Goal: Navigation & Orientation: Find specific page/section

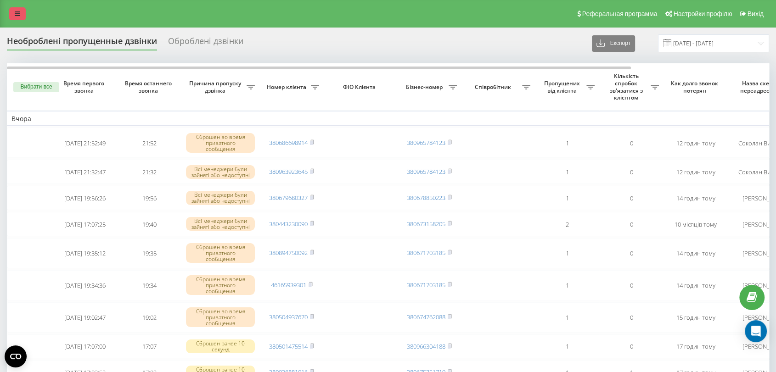
click at [13, 13] on link at bounding box center [17, 13] width 17 height 13
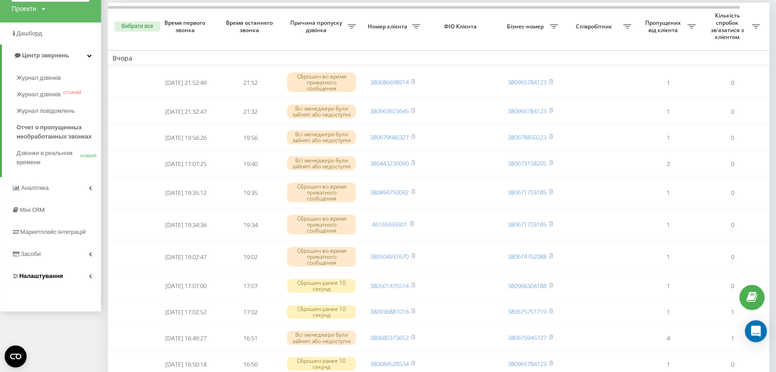
scroll to position [153, 0]
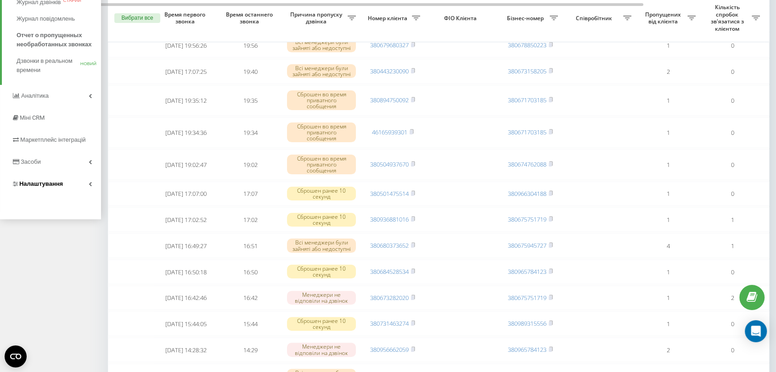
click at [43, 182] on font "Налаштування" at bounding box center [41, 183] width 44 height 7
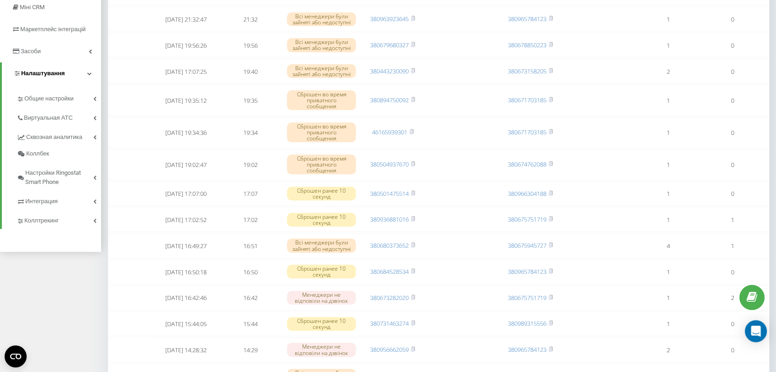
scroll to position [42, 0]
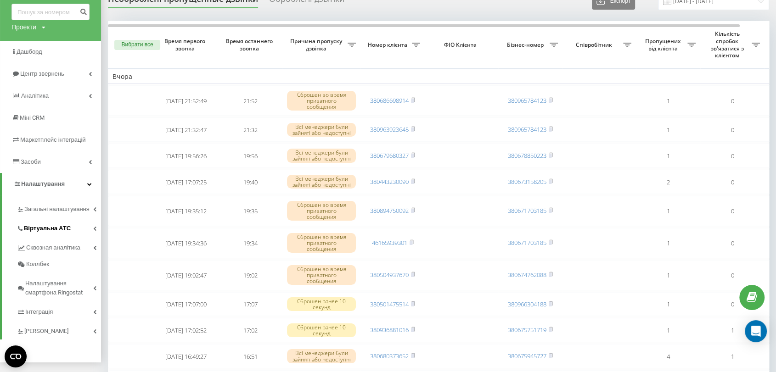
click at [40, 226] on font "Віртуальна АТС" at bounding box center [47, 228] width 47 height 7
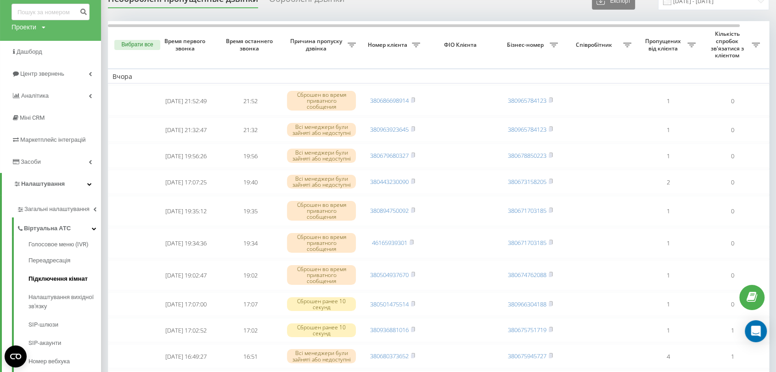
click at [43, 279] on font "Підключення кімнат" at bounding box center [57, 278] width 59 height 7
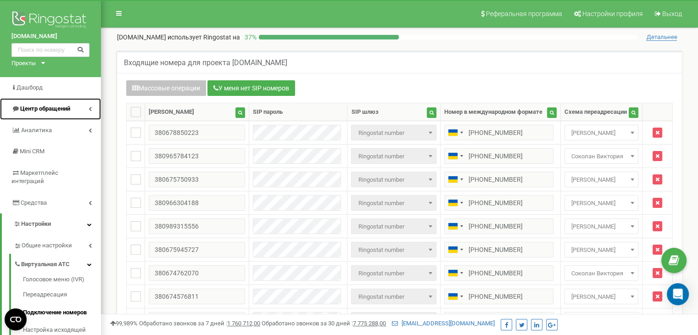
click at [45, 107] on span "Центр обращений" at bounding box center [45, 108] width 50 height 7
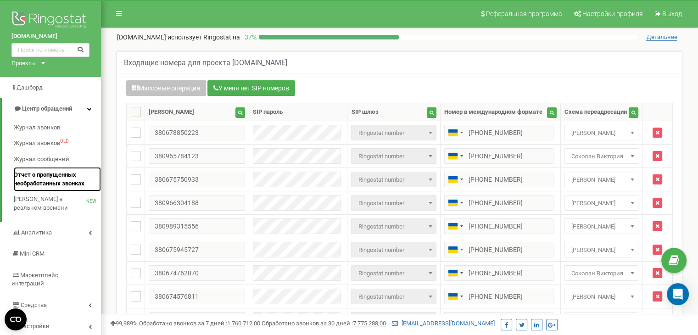
click at [53, 179] on span "Отчет о пропущенных необработанных звонках" at bounding box center [55, 179] width 83 height 17
